Goal: Information Seeking & Learning: Learn about a topic

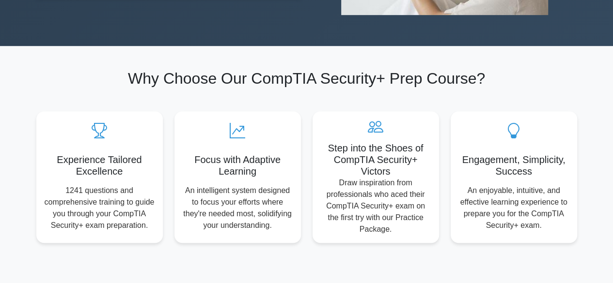
scroll to position [145, 0]
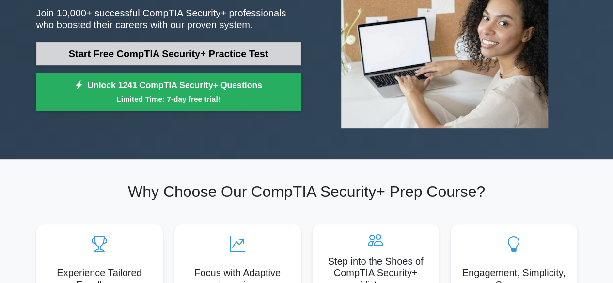
click at [227, 53] on link "Start Free CompTIA Security+ Practice Test" at bounding box center [168, 53] width 265 height 23
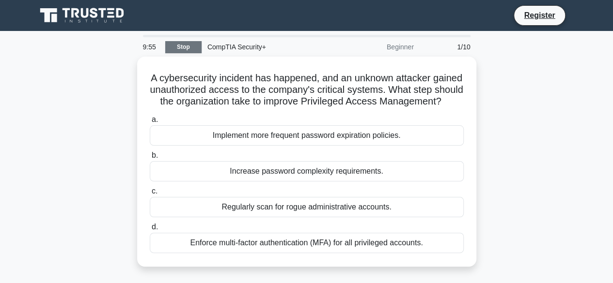
click at [188, 48] on link "Stop" at bounding box center [183, 47] width 36 height 12
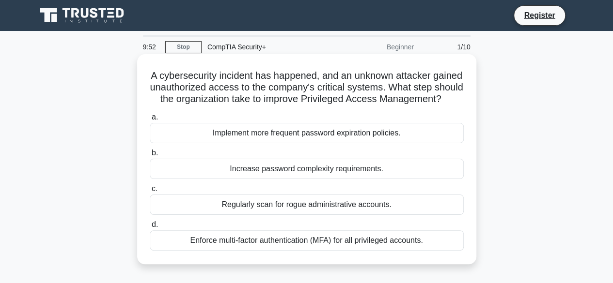
scroll to position [48, 0]
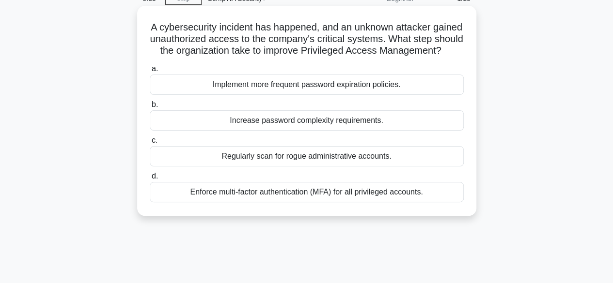
click at [338, 203] on div "Enforce multi-factor authentication (MFA) for all privileged accounts." at bounding box center [307, 192] width 314 height 20
click at [150, 180] on input "d. Enforce multi-factor authentication (MFA) for all privileged accounts." at bounding box center [150, 176] width 0 height 6
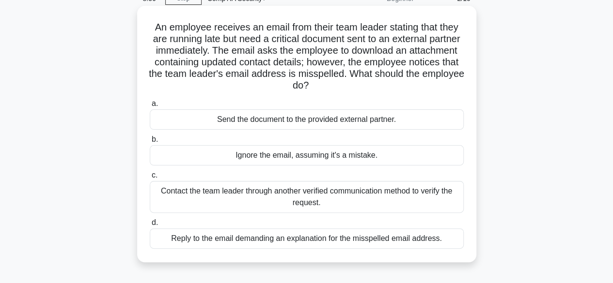
click at [342, 189] on div "Contact the team leader through another verified communication method to verify…" at bounding box center [307, 197] width 314 height 32
click at [150, 179] on input "c. Contact the team leader through another verified communication method to ver…" at bounding box center [150, 175] width 0 height 6
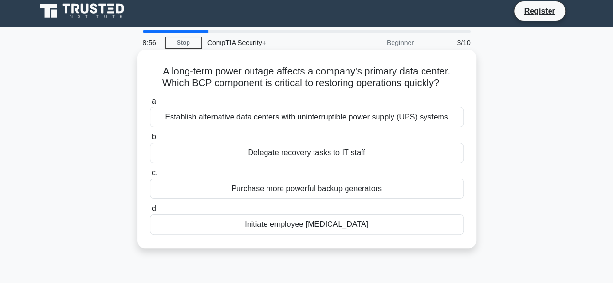
scroll to position [0, 0]
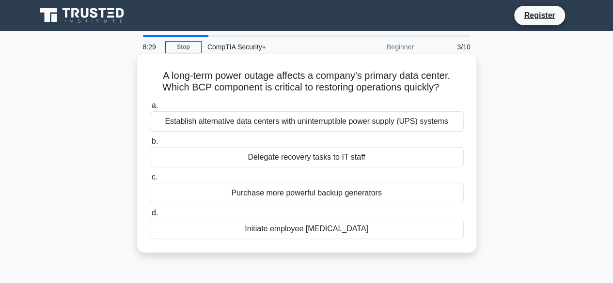
click at [366, 127] on div "Establish alternative data centers with uninterruptible power supply (UPS) syst…" at bounding box center [307, 121] width 314 height 20
click at [150, 109] on input "a. Establish alternative data centers with uninterruptible power supply (UPS) s…" at bounding box center [150, 106] width 0 height 6
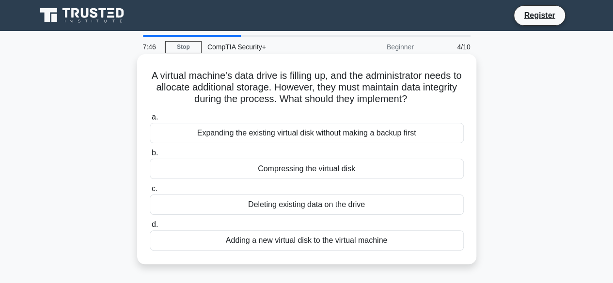
click at [379, 244] on div "Adding a new virtual disk to the virtual machine" at bounding box center [307, 241] width 314 height 20
click at [150, 228] on input "d. Adding a new virtual disk to the virtual machine" at bounding box center [150, 225] width 0 height 6
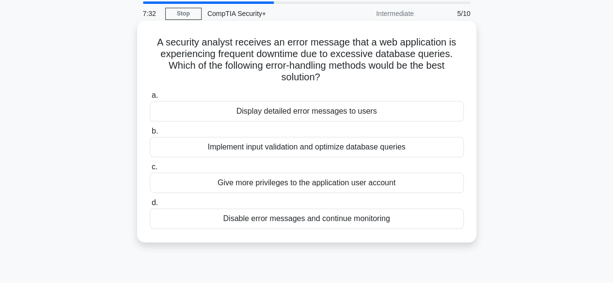
scroll to position [48, 0]
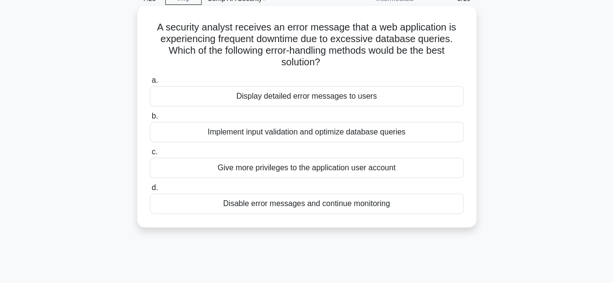
click at [371, 135] on div "Implement input validation and optimize database queries" at bounding box center [307, 132] width 314 height 20
click at [150, 120] on input "b. Implement input validation and optimize database queries" at bounding box center [150, 116] width 0 height 6
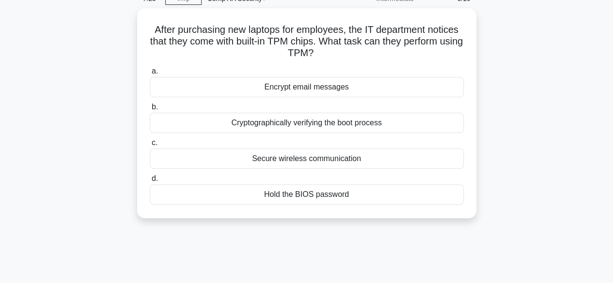
scroll to position [0, 0]
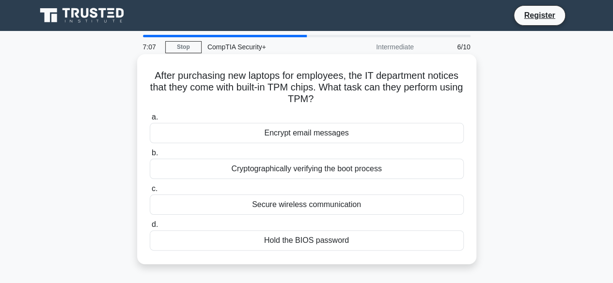
click at [362, 172] on div "Cryptographically verifying the boot process" at bounding box center [307, 169] width 314 height 20
click at [150, 156] on input "b. Cryptographically verifying the boot process" at bounding box center [150, 153] width 0 height 6
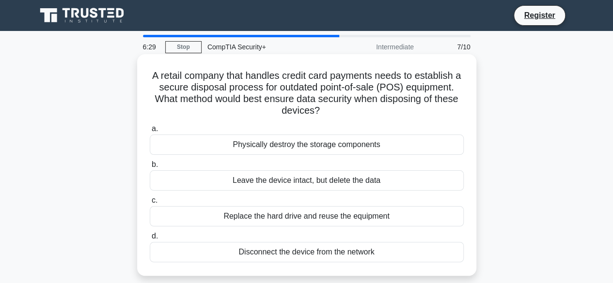
click at [353, 146] on div "Physically destroy the storage components" at bounding box center [307, 145] width 314 height 20
click at [150, 132] on input "a. Physically destroy the storage components" at bounding box center [150, 129] width 0 height 6
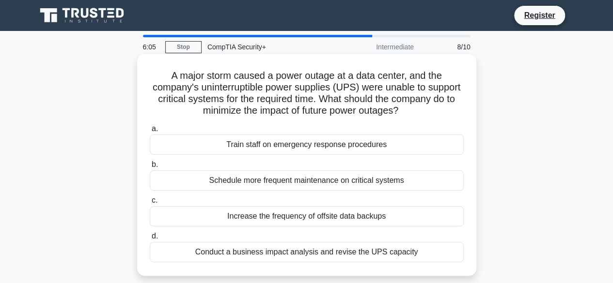
click at [324, 254] on div "Conduct a business impact analysis and revise the UPS capacity" at bounding box center [307, 252] width 314 height 20
click at [150, 240] on input "d. Conduct a business impact analysis and revise the UPS capacity" at bounding box center [150, 237] width 0 height 6
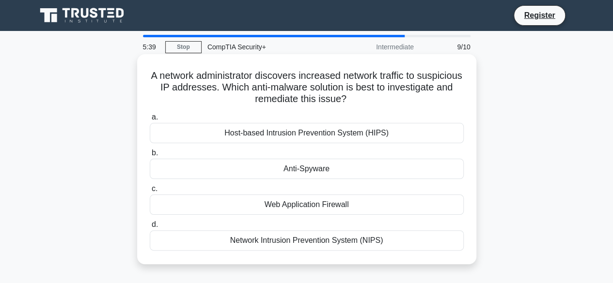
click at [343, 238] on div "Network Intrusion Prevention System (NIPS)" at bounding box center [307, 241] width 314 height 20
click at [150, 228] on input "d. Network Intrusion Prevention System (NIPS)" at bounding box center [150, 225] width 0 height 6
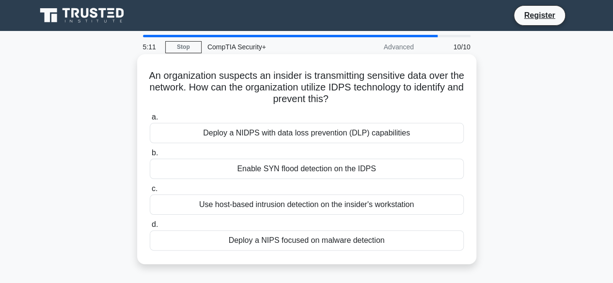
click at [317, 135] on div "Deploy a NIDPS with data loss prevention (DLP) capabilities" at bounding box center [307, 133] width 314 height 20
click at [150, 121] on input "a. Deploy a NIDPS with data loss prevention (DLP) capabilities" at bounding box center [150, 117] width 0 height 6
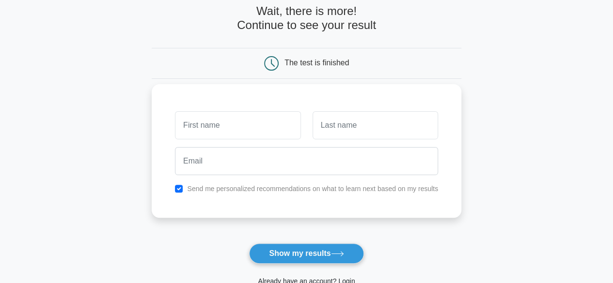
scroll to position [48, 0]
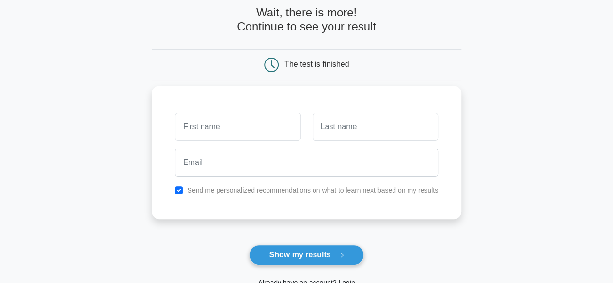
click at [266, 134] on input "text" at bounding box center [237, 127] width 125 height 28
type input "fdvsdsdfg"
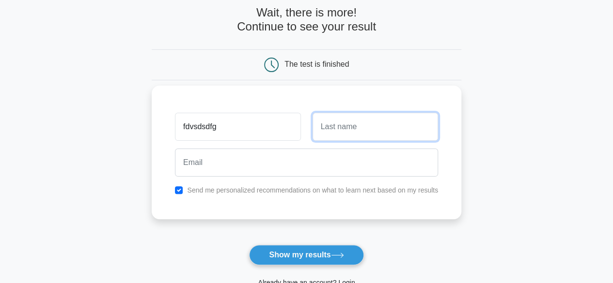
click at [365, 128] on input "text" at bounding box center [375, 127] width 125 height 28
type input "sdcffvdfvdfvdf"
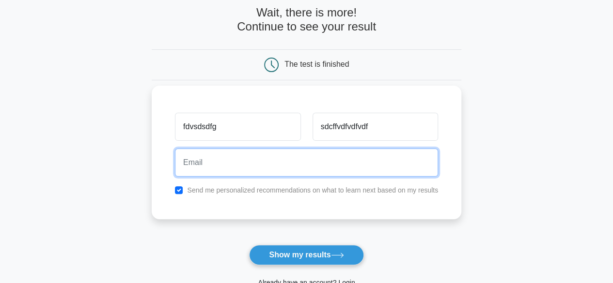
click at [242, 159] on input "email" at bounding box center [306, 163] width 263 height 28
type input "xzen413@gmail.com"
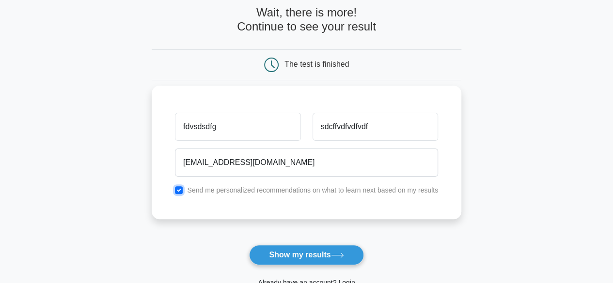
click at [182, 190] on input "checkbox" at bounding box center [179, 191] width 8 height 8
checkbox input "false"
click at [192, 217] on div "fdvsdsdfg sdcffvdfvdfvdf xzen413@gmail.com Send me personalized recommendations…" at bounding box center [307, 153] width 310 height 134
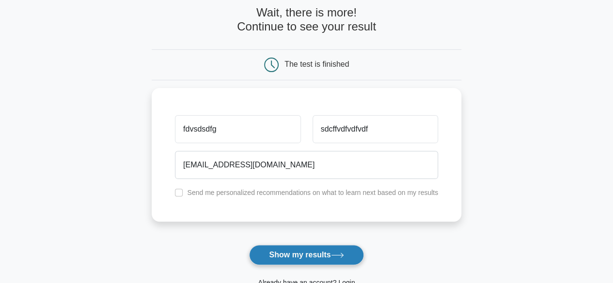
click at [301, 257] on button "Show my results" at bounding box center [306, 255] width 114 height 20
